Goal: Navigation & Orientation: Find specific page/section

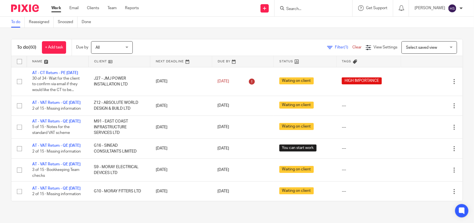
scroll to position [593, 0]
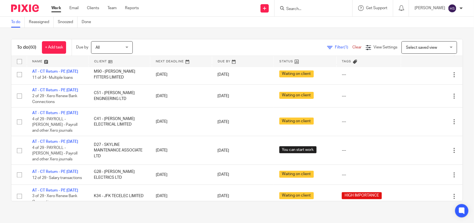
click at [53, 8] on link "Work" at bounding box center [56, 8] width 10 height 6
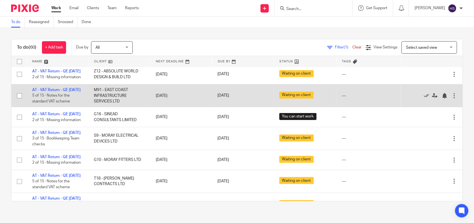
scroll to position [81, 0]
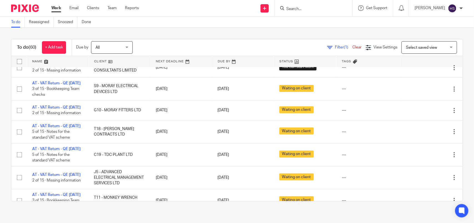
click at [56, 6] on link "Work" at bounding box center [56, 8] width 10 height 6
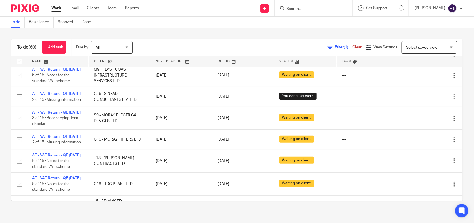
scroll to position [69, 0]
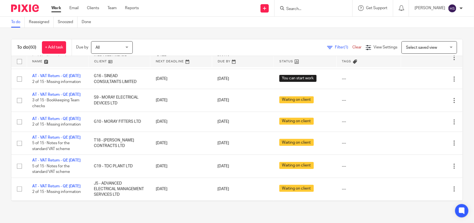
click at [62, 10] on ul "Work Email Clients Team Reports" at bounding box center [99, 8] width 96 height 6
click at [54, 6] on link "Work" at bounding box center [56, 8] width 10 height 6
